Goal: Check status: Check status

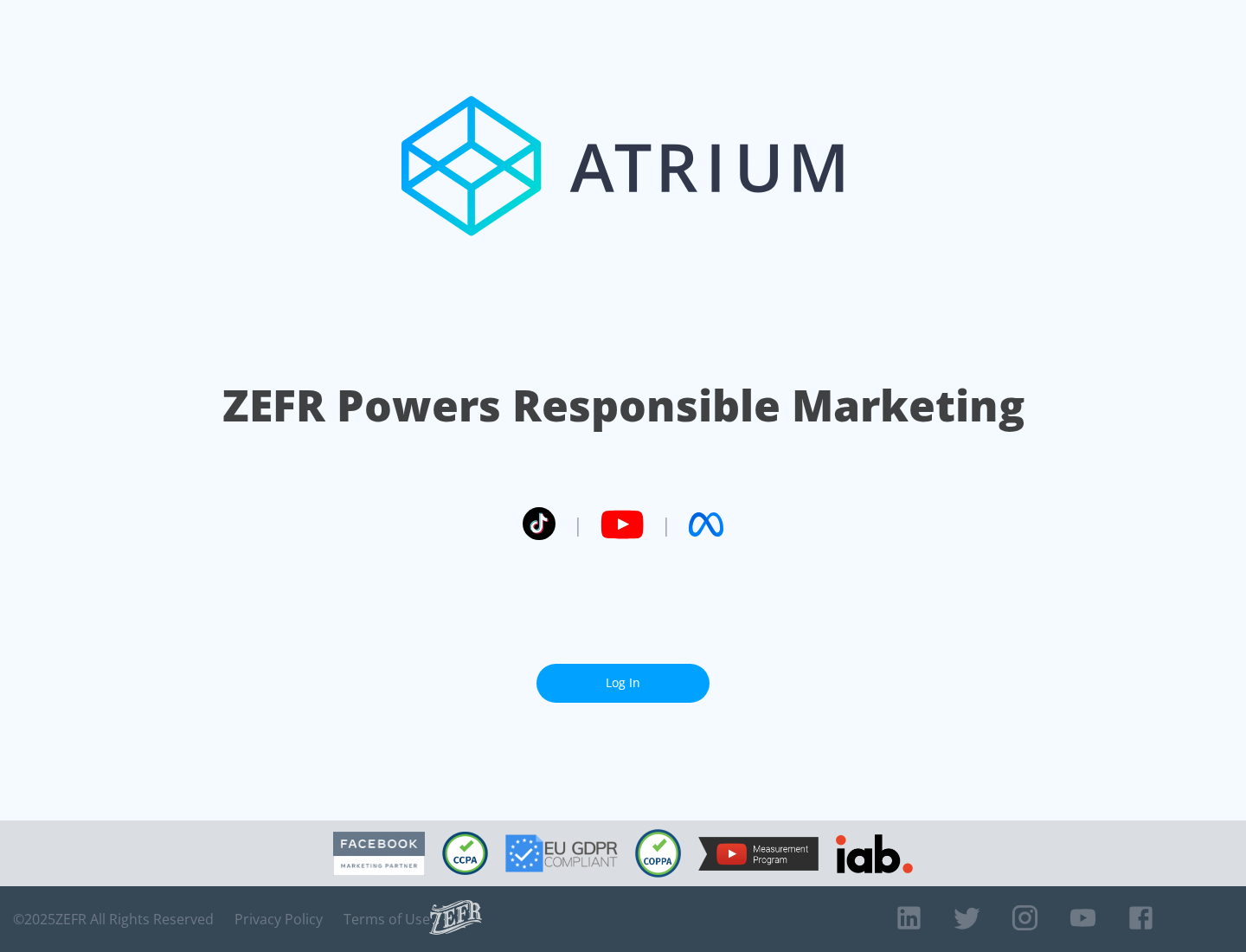
click at [623, 683] on link "Log In" at bounding box center [623, 684] width 173 height 39
